Goal: Navigation & Orientation: Find specific page/section

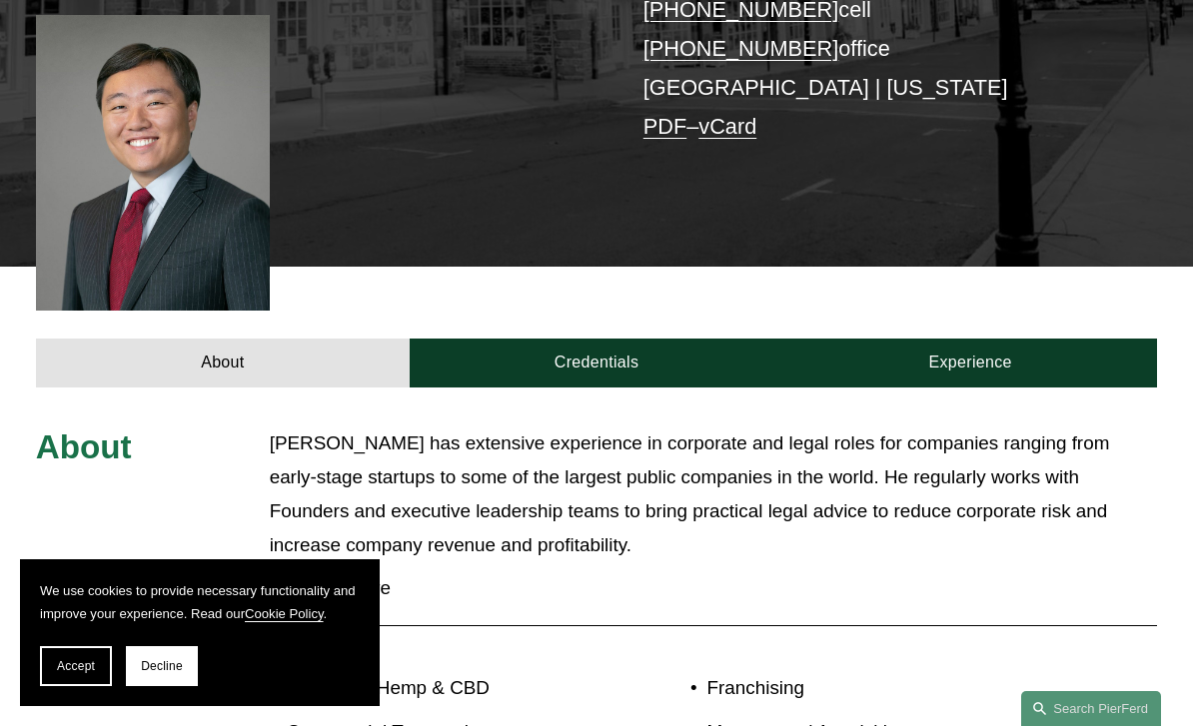
scroll to position [463, 0]
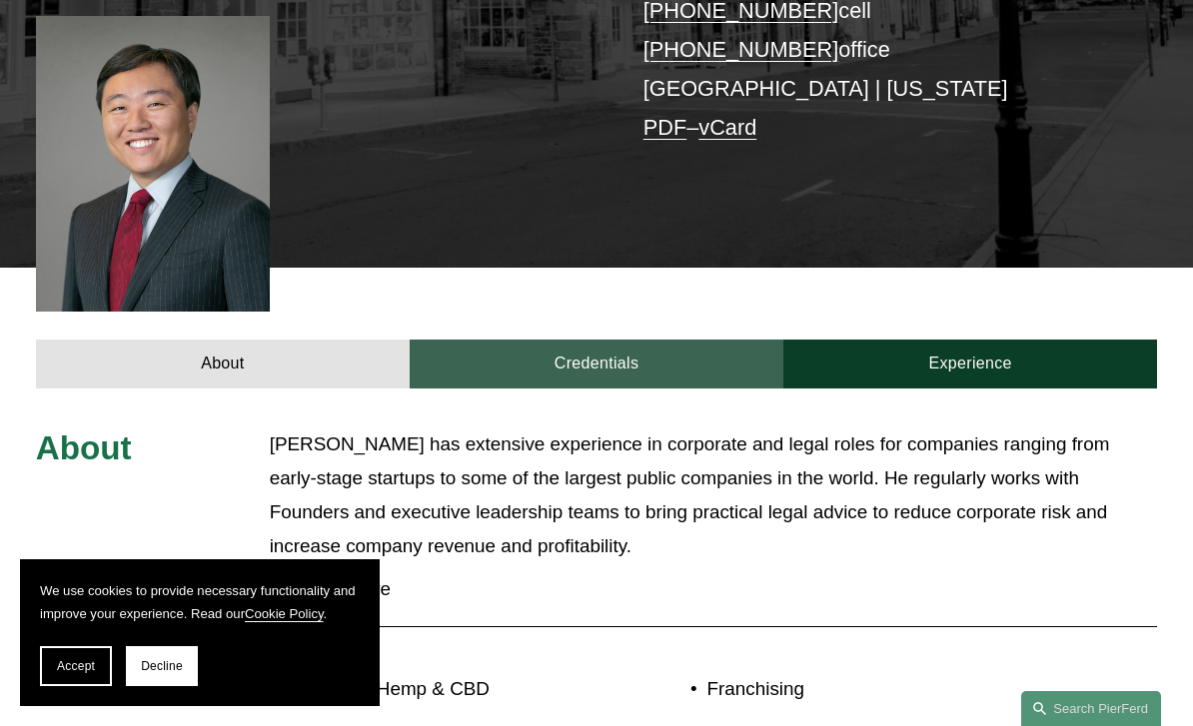
click at [579, 340] on link "Credentials" at bounding box center [597, 364] width 374 height 48
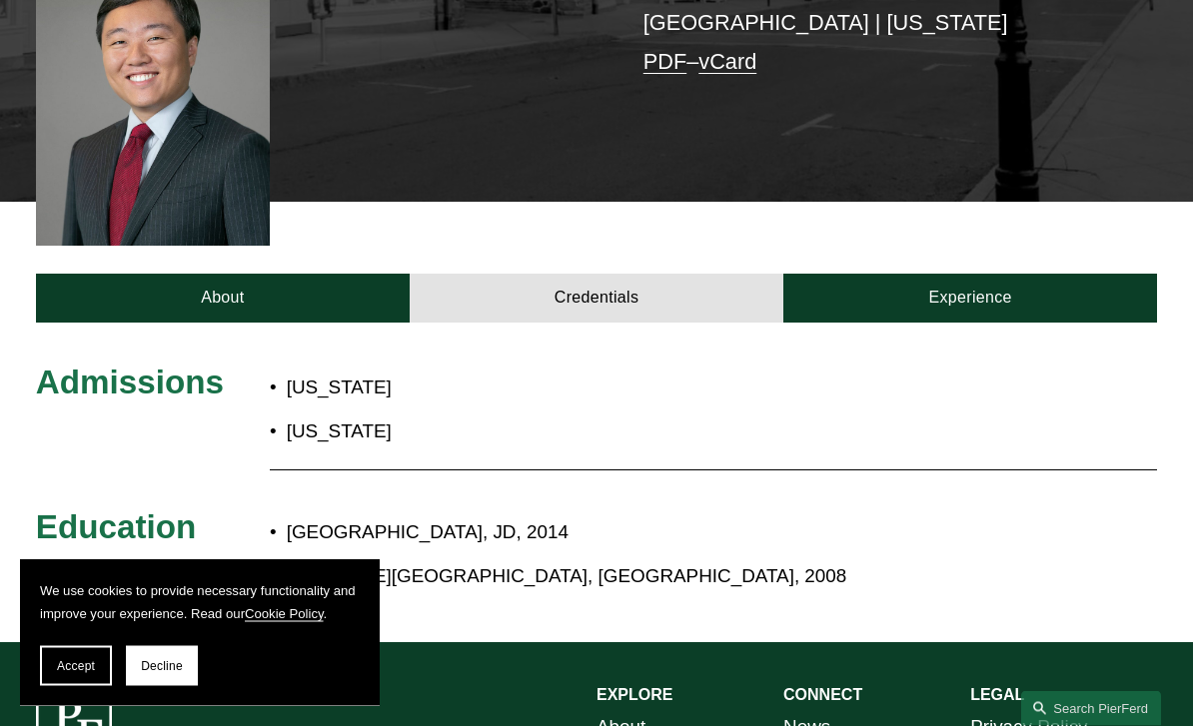
scroll to position [523, 0]
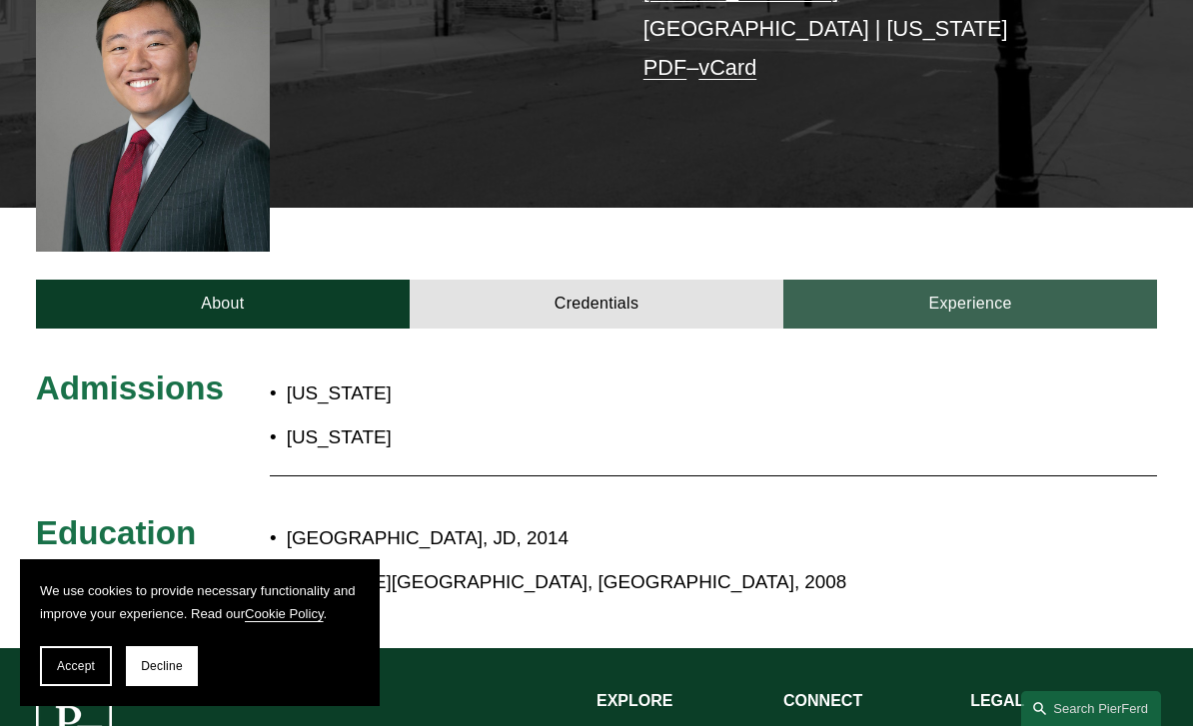
click at [934, 280] on link "Experience" at bounding box center [970, 304] width 374 height 48
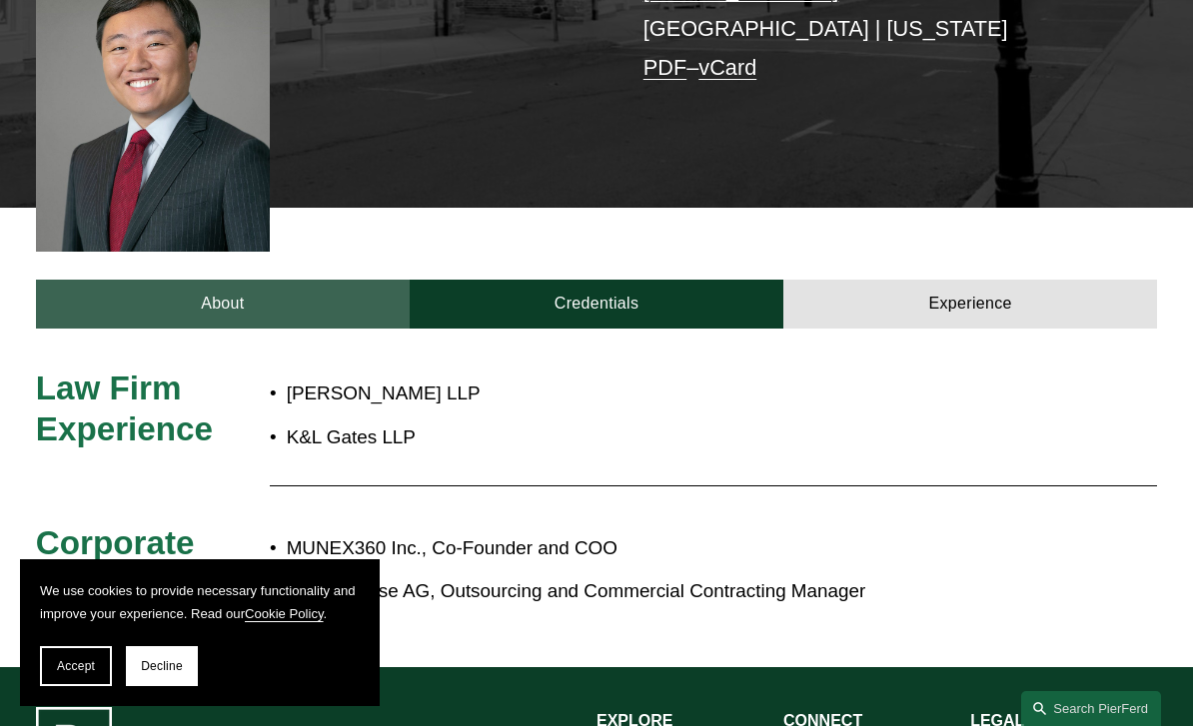
click at [206, 280] on link "About" at bounding box center [223, 304] width 374 height 48
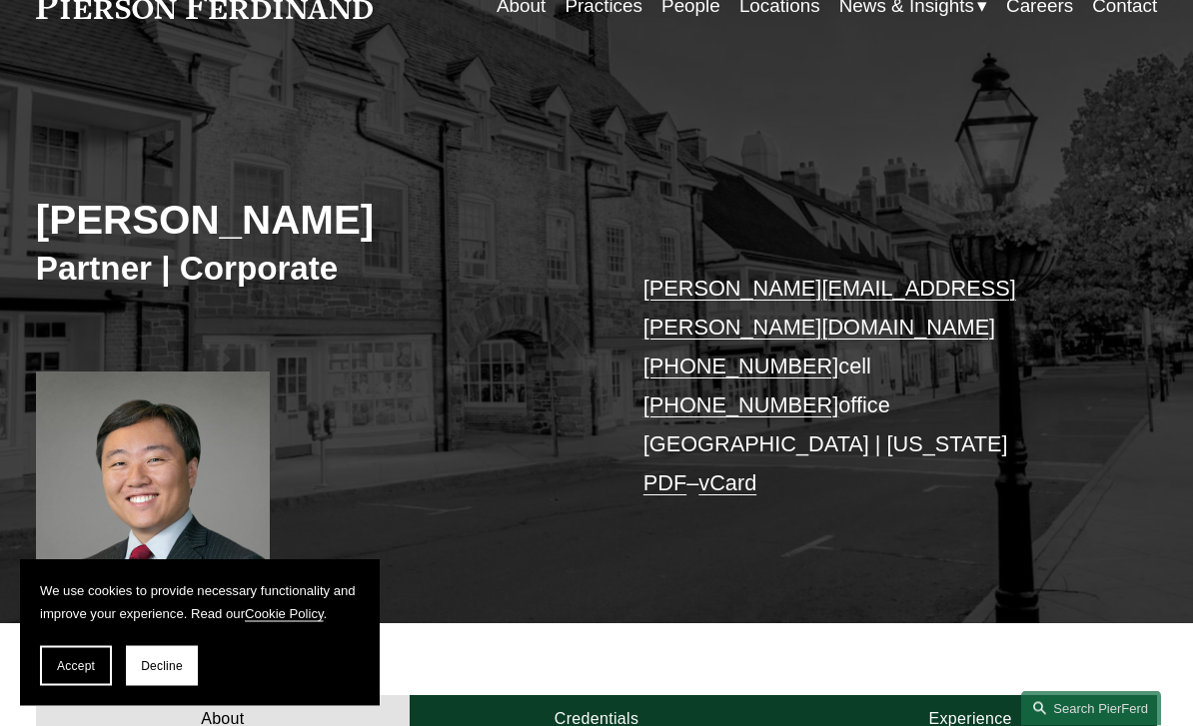
scroll to position [0, 0]
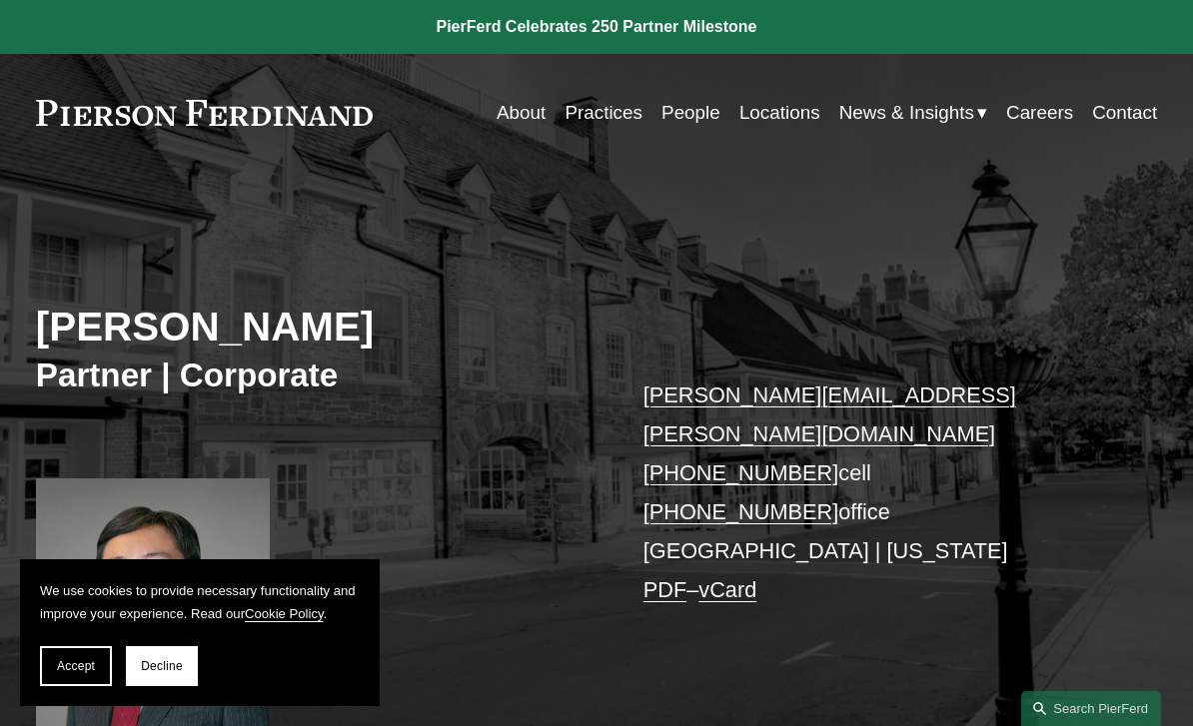
click at [1112, 113] on link "Contact" at bounding box center [1124, 113] width 65 height 38
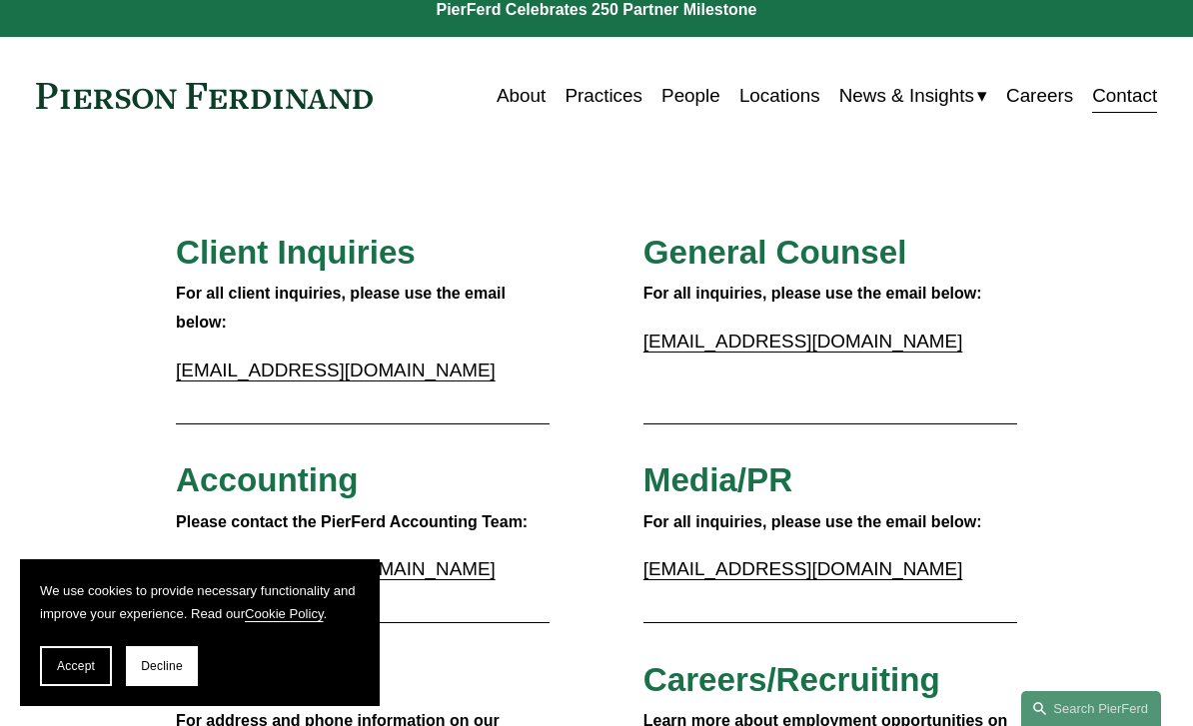
scroll to position [20, 0]
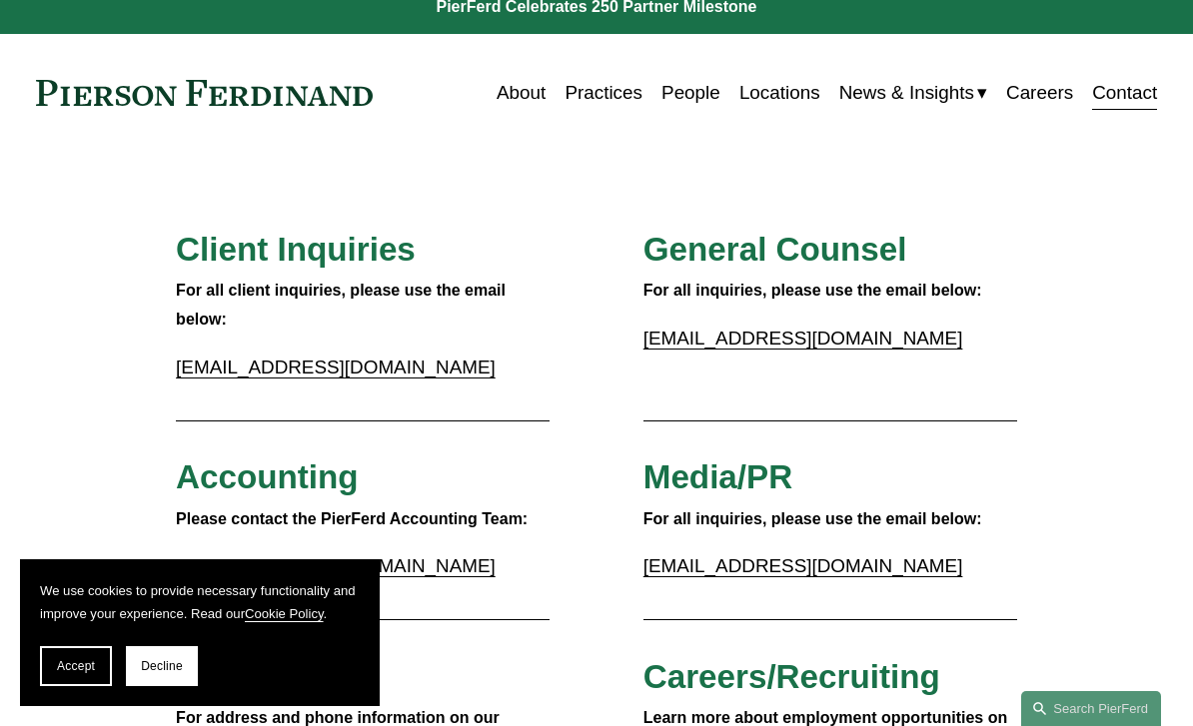
click at [790, 94] on link "Locations" at bounding box center [779, 93] width 81 height 38
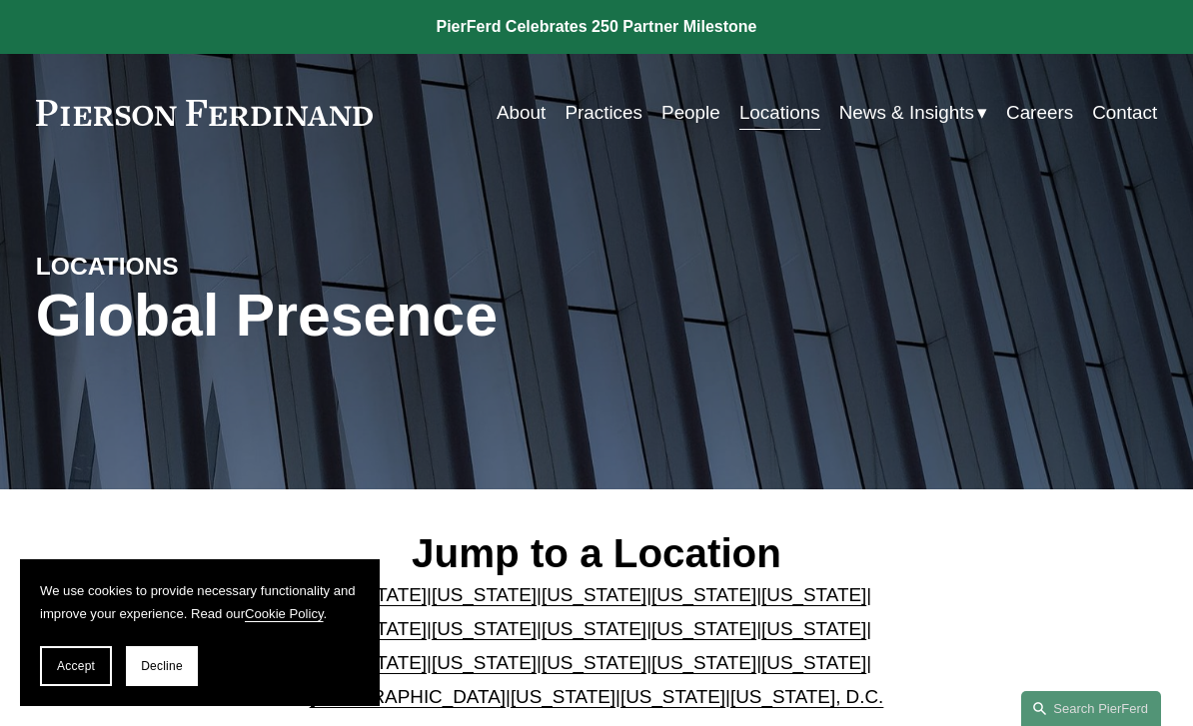
click at [534, 112] on link "About" at bounding box center [521, 113] width 49 height 38
